Goal: Navigation & Orientation: Find specific page/section

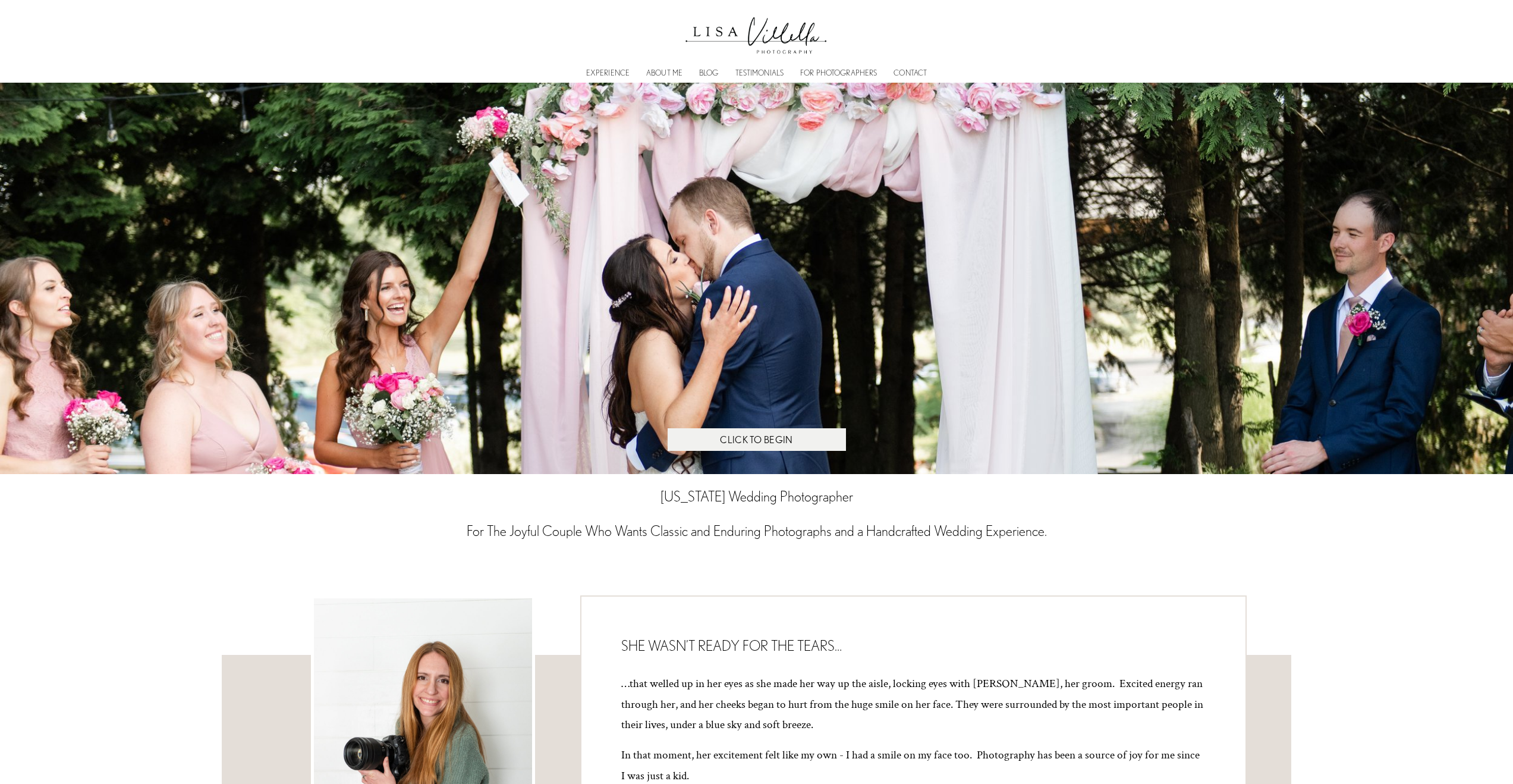
click at [599, 75] on link "EXPERIENCE" at bounding box center [608, 73] width 43 height 3
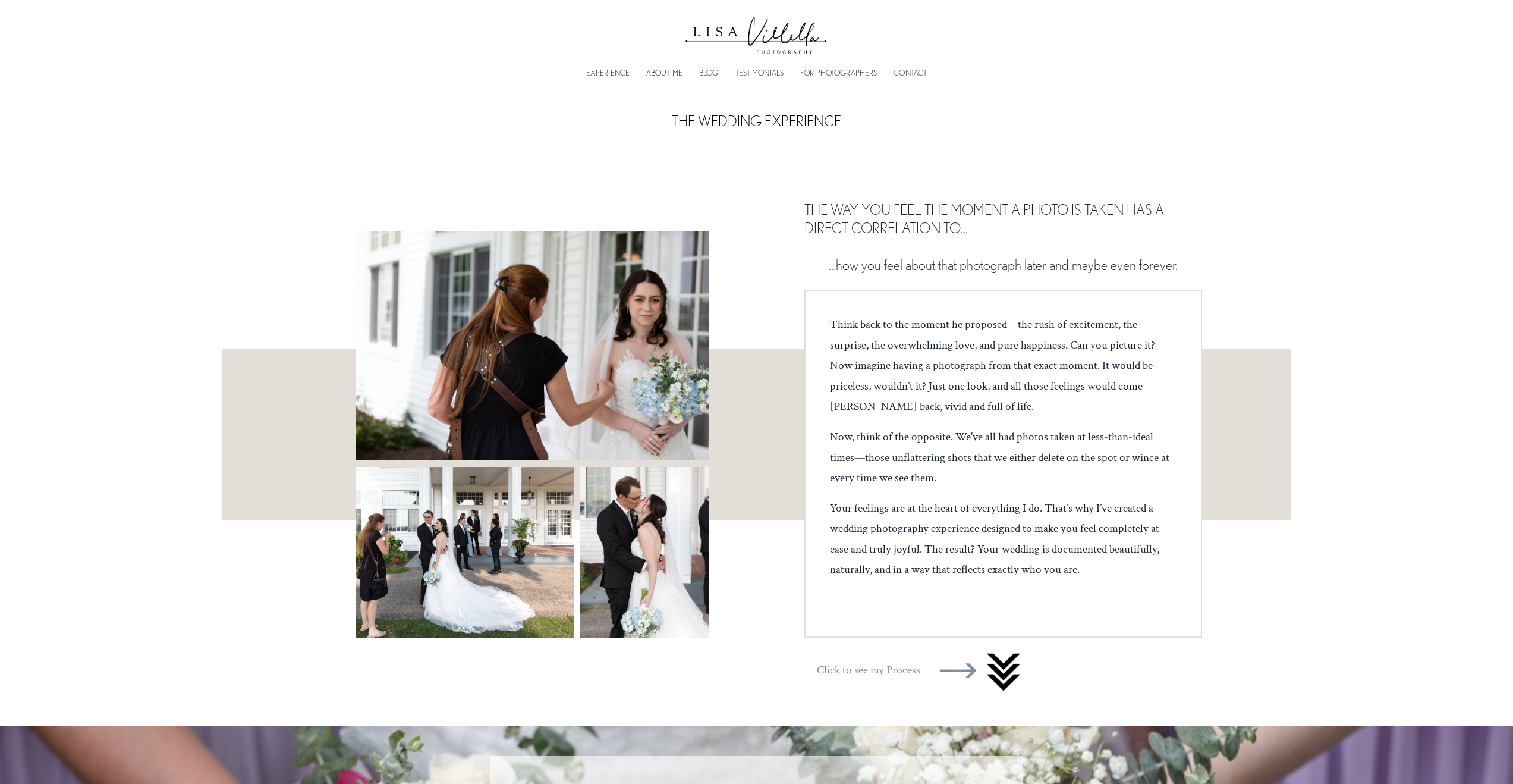
click at [667, 74] on link "ABOUT ME" at bounding box center [664, 73] width 36 height 3
